Goal: Information Seeking & Learning: Check status

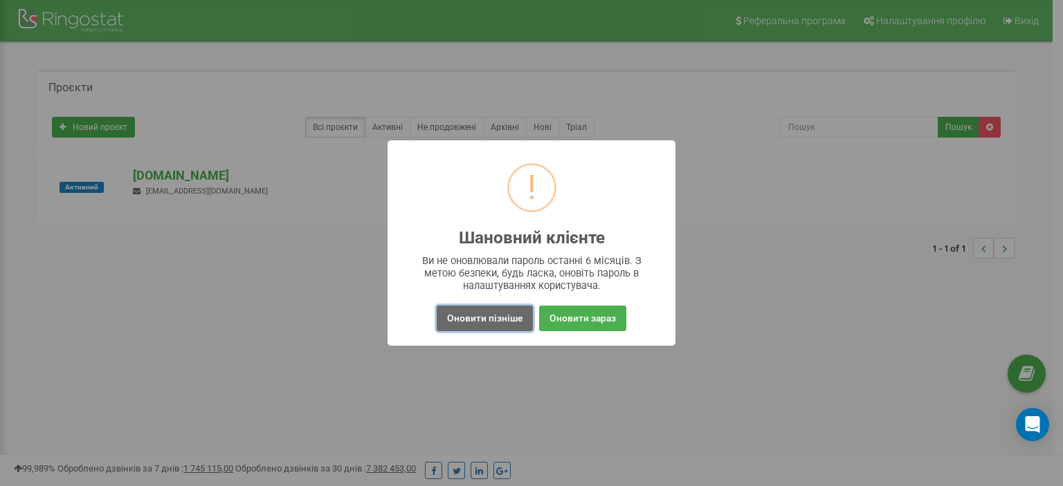
click at [486, 321] on button "Оновити пізніше" at bounding box center [485, 319] width 96 height 26
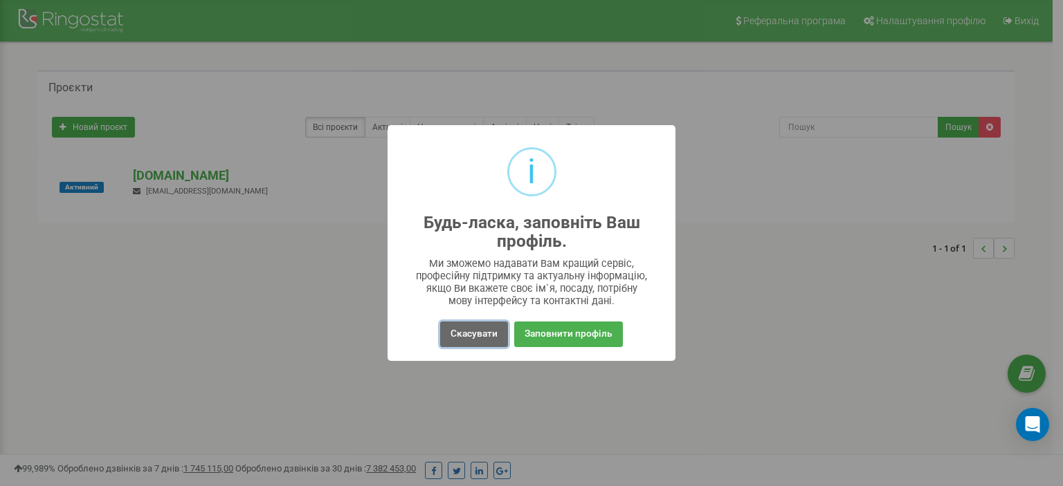
click at [479, 337] on button "Скасувати" at bounding box center [474, 335] width 68 height 26
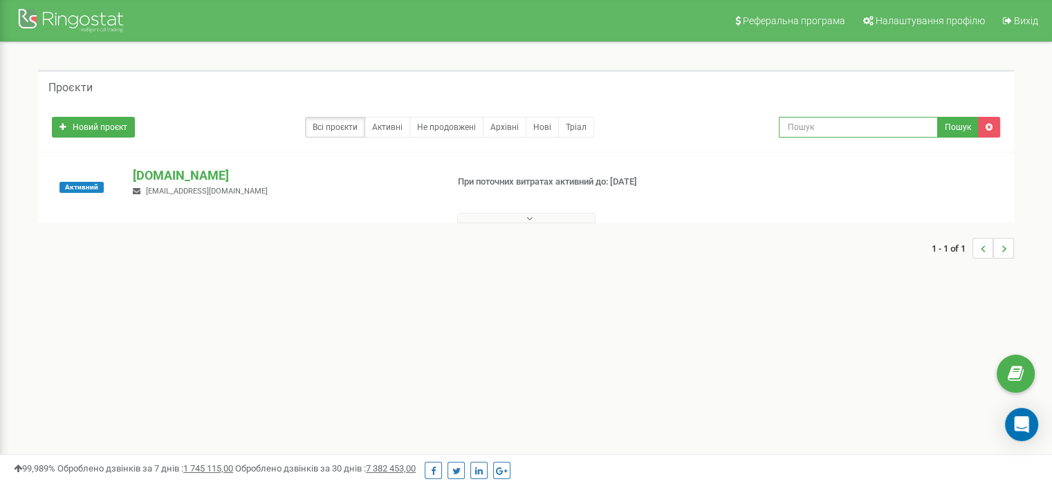
click at [858, 123] on input "text" at bounding box center [858, 127] width 159 height 21
click at [542, 217] on button at bounding box center [526, 218] width 138 height 10
click at [68, 122] on link "Новий проєкт" at bounding box center [93, 127] width 83 height 21
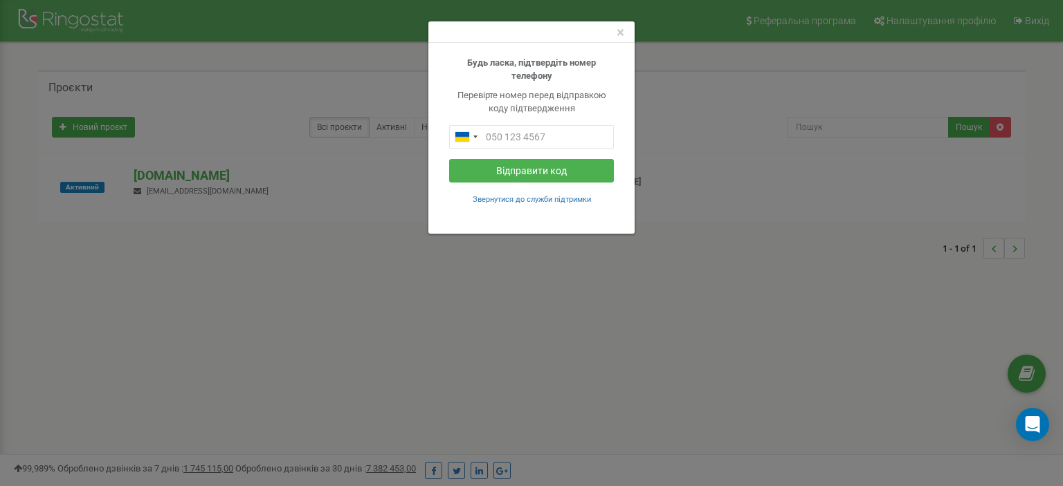
click at [615, 29] on div "×" at bounding box center [531, 31] width 206 height 21
click at [620, 30] on span "×" at bounding box center [620, 32] width 8 height 17
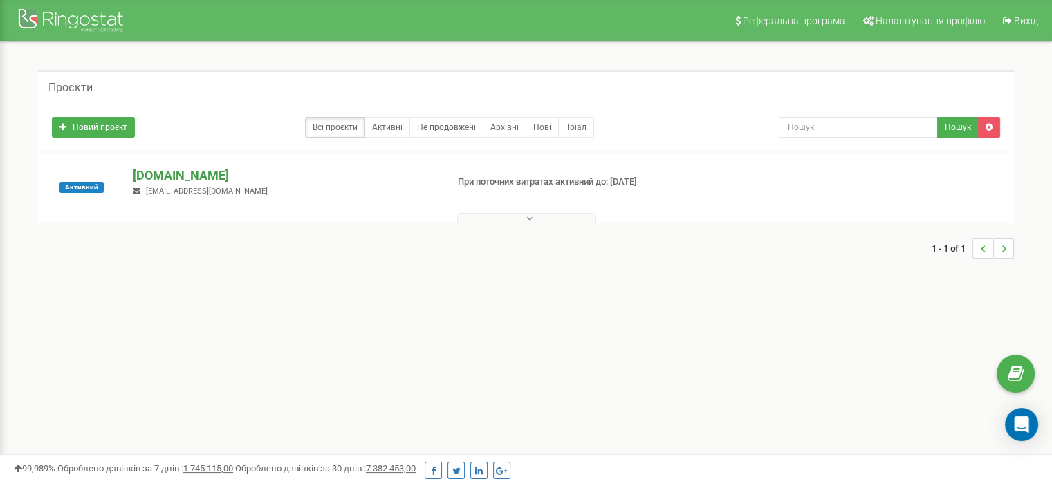
click at [164, 174] on p "[DOMAIN_NAME]" at bounding box center [284, 176] width 302 height 18
click at [507, 230] on div at bounding box center [526, 234] width 948 height 22
click at [849, 134] on input "text" at bounding box center [858, 127] width 159 height 21
click at [171, 178] on p "[DOMAIN_NAME]" at bounding box center [284, 176] width 302 height 18
click at [147, 173] on p "[DOMAIN_NAME]" at bounding box center [284, 176] width 302 height 18
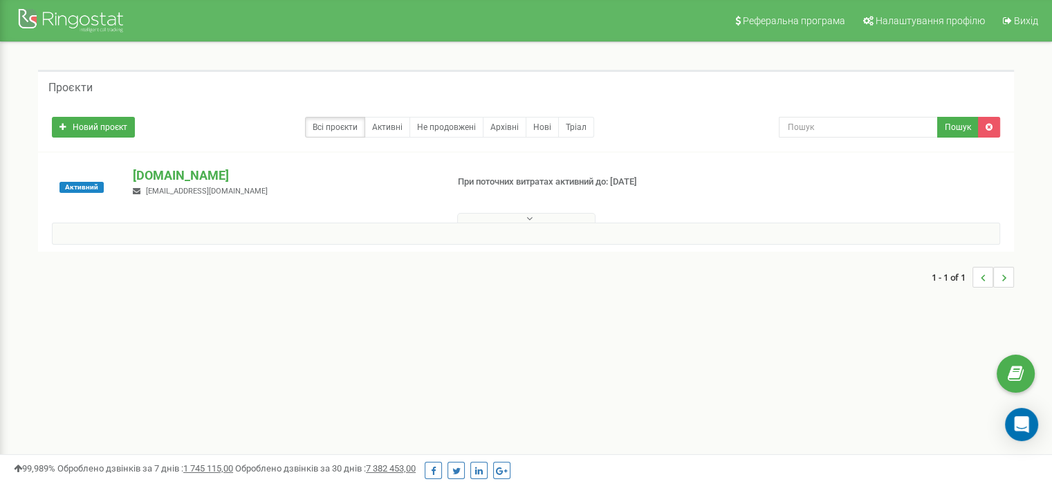
click at [525, 217] on button at bounding box center [526, 218] width 138 height 10
drag, startPoint x: 66, startPoint y: 16, endPoint x: 55, endPoint y: 12, distance: 11.8
click at [66, 15] on div at bounding box center [72, 22] width 111 height 33
click at [79, 30] on div at bounding box center [72, 22] width 111 height 33
click at [176, 175] on p "[DOMAIN_NAME]" at bounding box center [284, 176] width 302 height 18
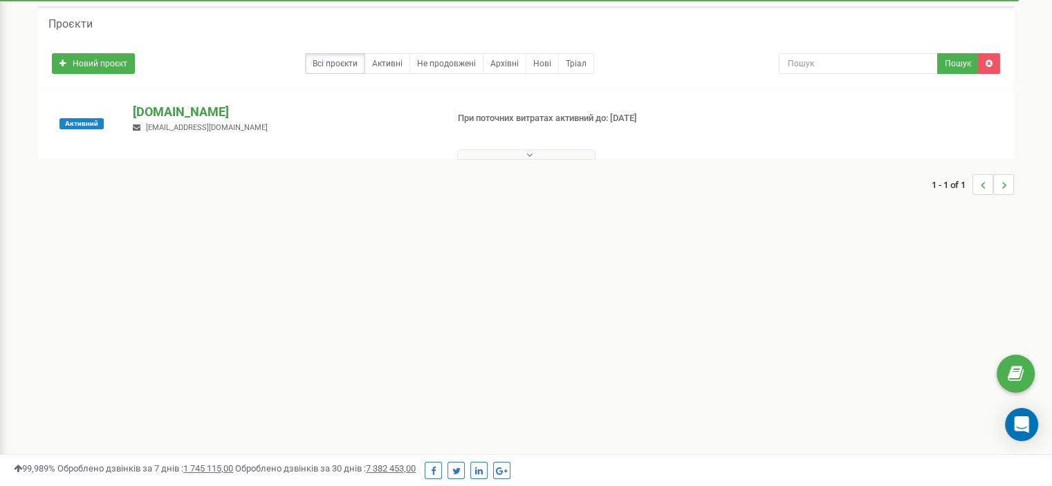
scroll to position [138, 0]
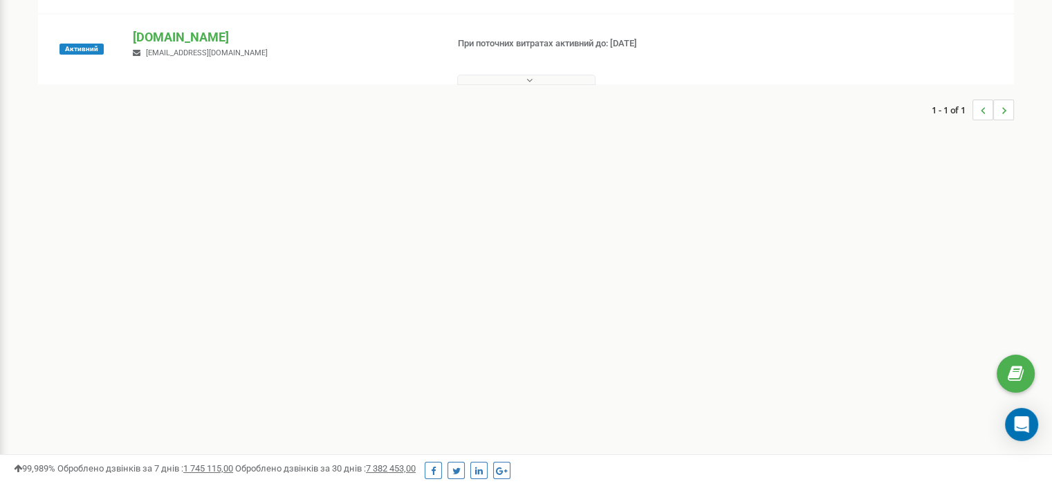
click at [502, 82] on button at bounding box center [526, 80] width 138 height 10
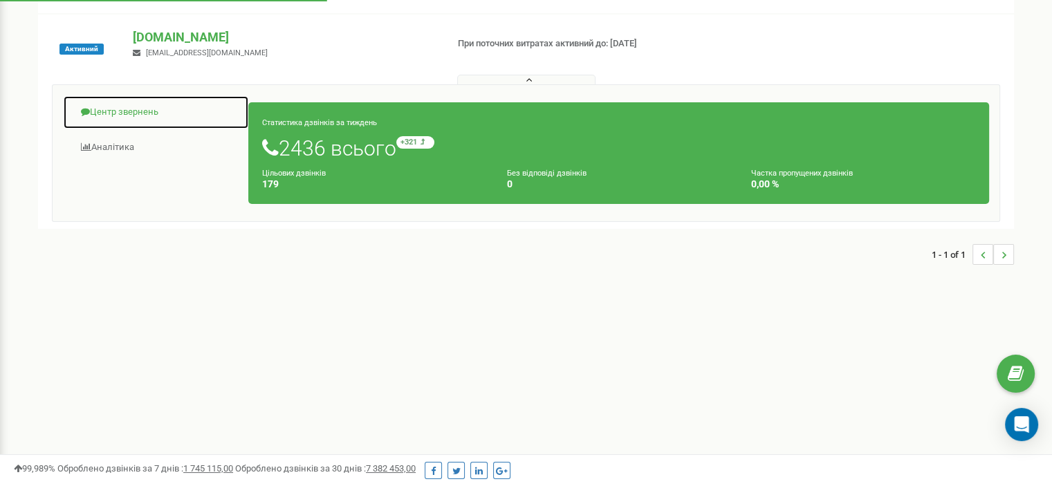
click at [145, 118] on link "Центр звернень" at bounding box center [156, 112] width 186 height 34
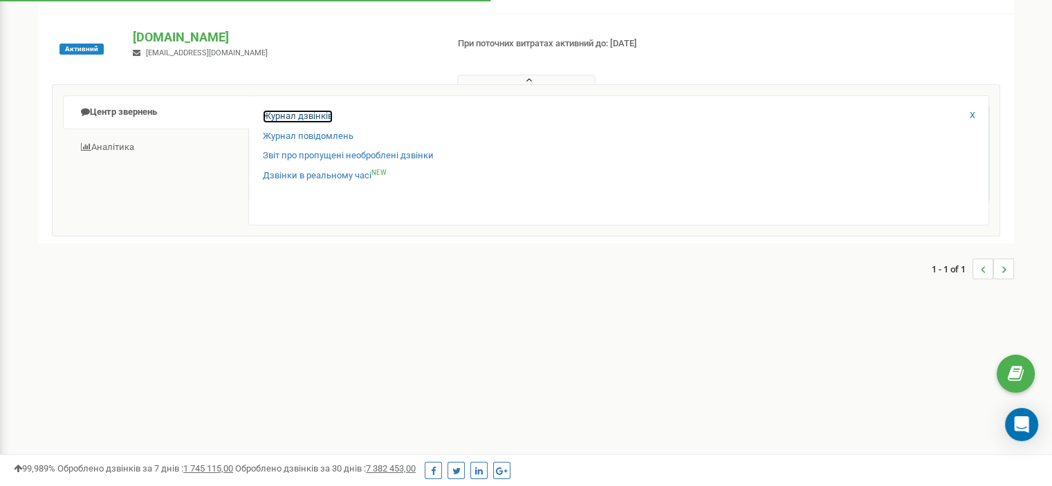
click at [325, 113] on link "Журнал дзвінків" at bounding box center [298, 116] width 70 height 13
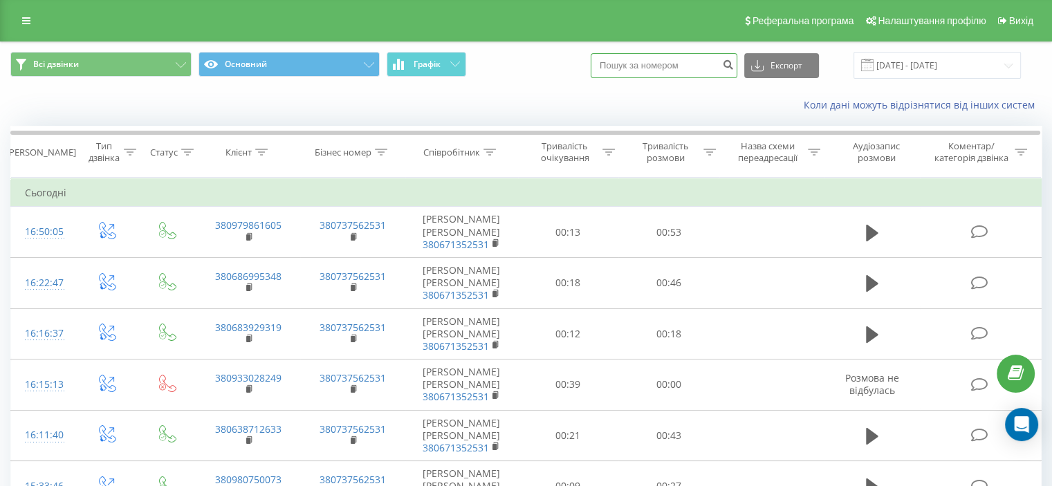
click at [656, 63] on input at bounding box center [664, 65] width 147 height 25
click at [657, 65] on input at bounding box center [664, 65] width 147 height 25
click at [656, 66] on input at bounding box center [664, 65] width 147 height 25
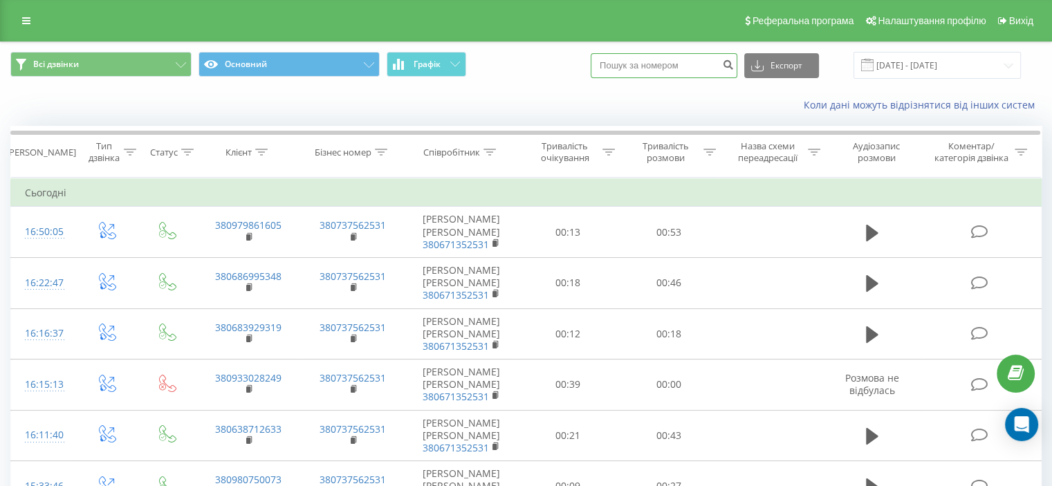
paste input "380974474789"
type input "380974474789"
click at [737, 63] on button "submit" at bounding box center [728, 65] width 19 height 25
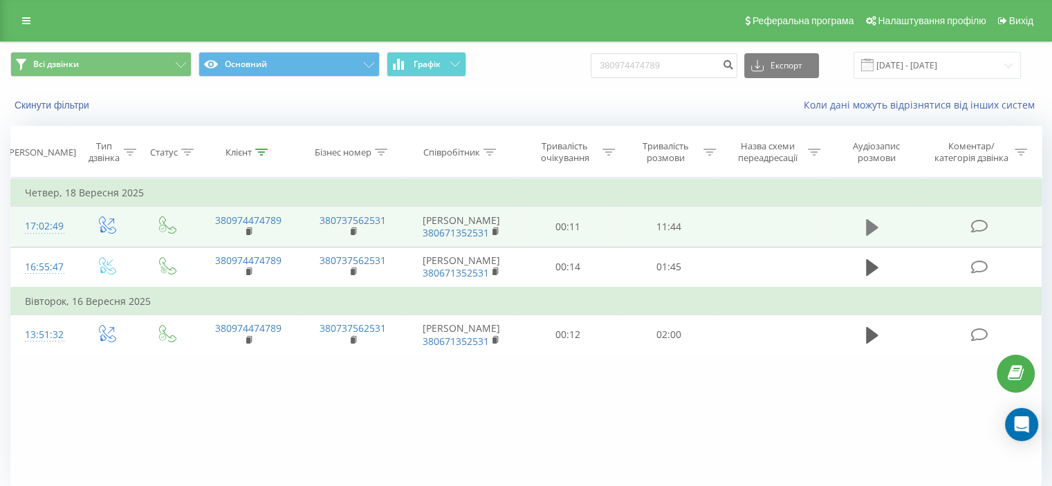
click at [872, 229] on icon at bounding box center [872, 227] width 12 height 17
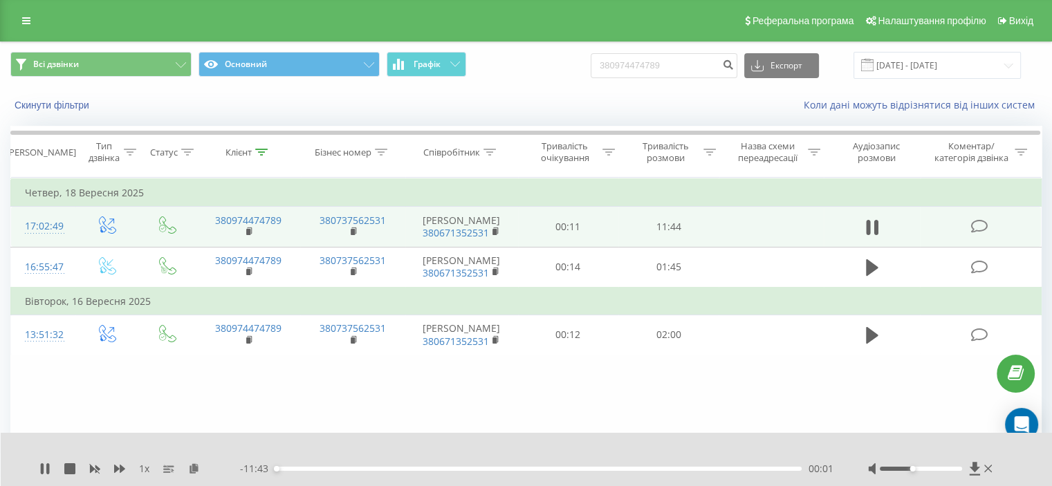
click at [913, 467] on div at bounding box center [921, 469] width 82 height 4
click at [916, 469] on div at bounding box center [921, 469] width 82 height 4
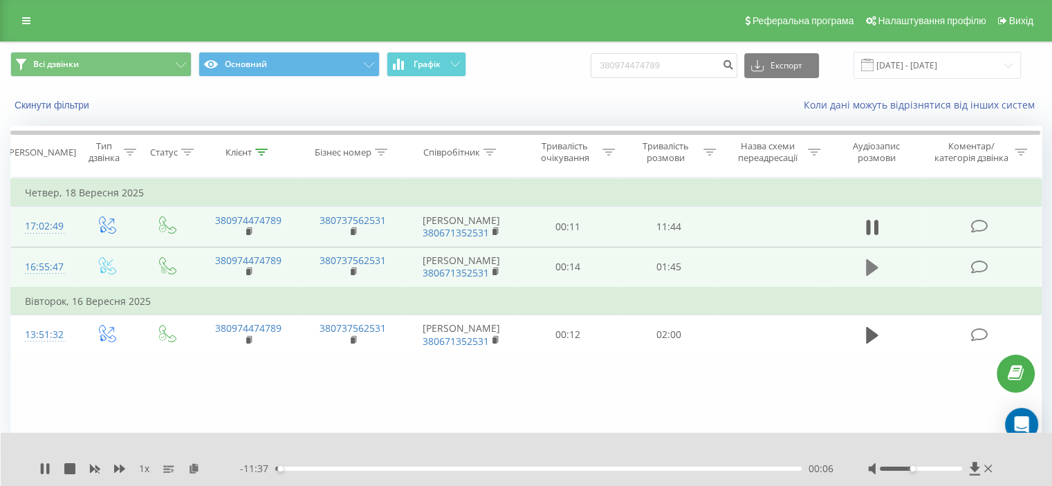
click at [873, 277] on icon at bounding box center [872, 267] width 12 height 19
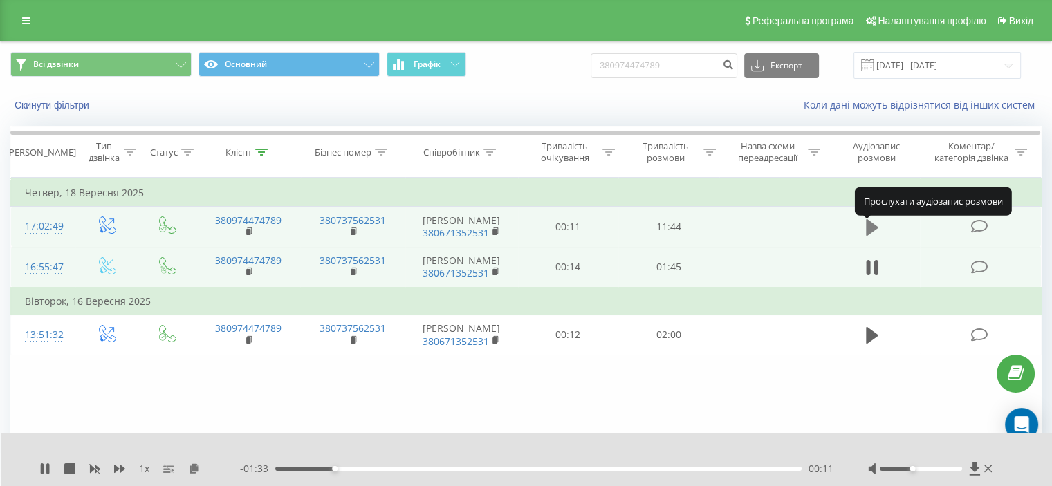
click at [874, 231] on icon at bounding box center [872, 227] width 12 height 17
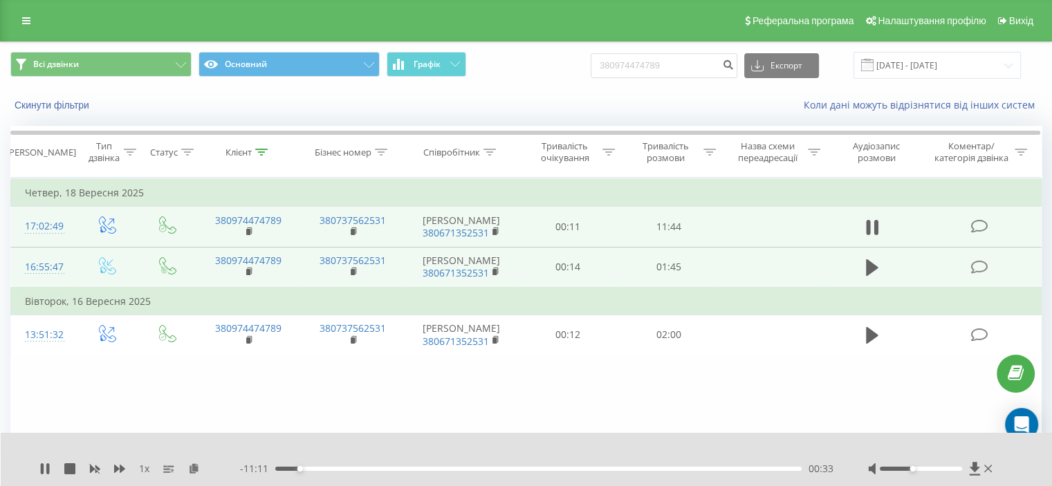
click at [704, 408] on div "Фільтрувати за умовою Дорівнює Введіть значення Скасувати OK Фільтрувати за умо…" at bounding box center [525, 333] width 1031 height 311
click at [705, 456] on div at bounding box center [517, 450] width 765 height 15
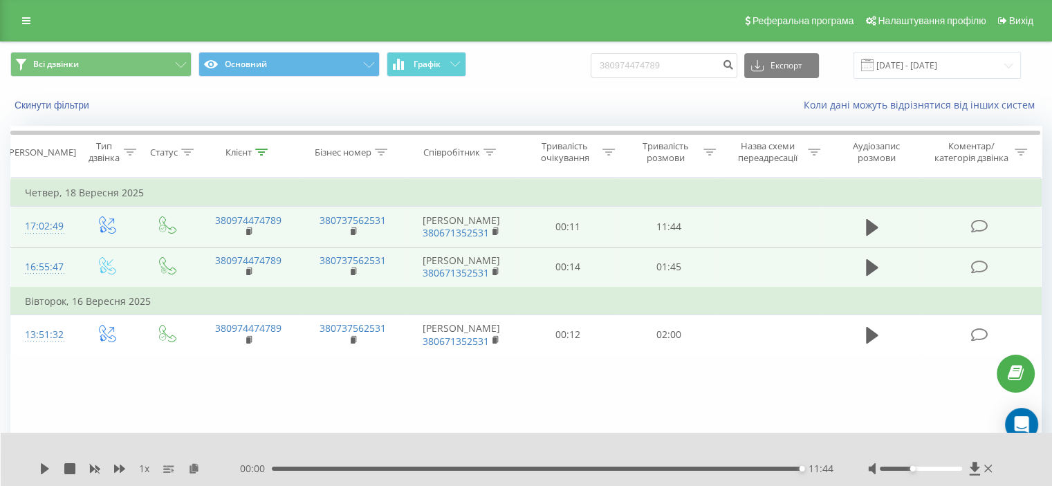
click at [44, 470] on icon at bounding box center [45, 468] width 8 height 11
